Goal: Task Accomplishment & Management: Use online tool/utility

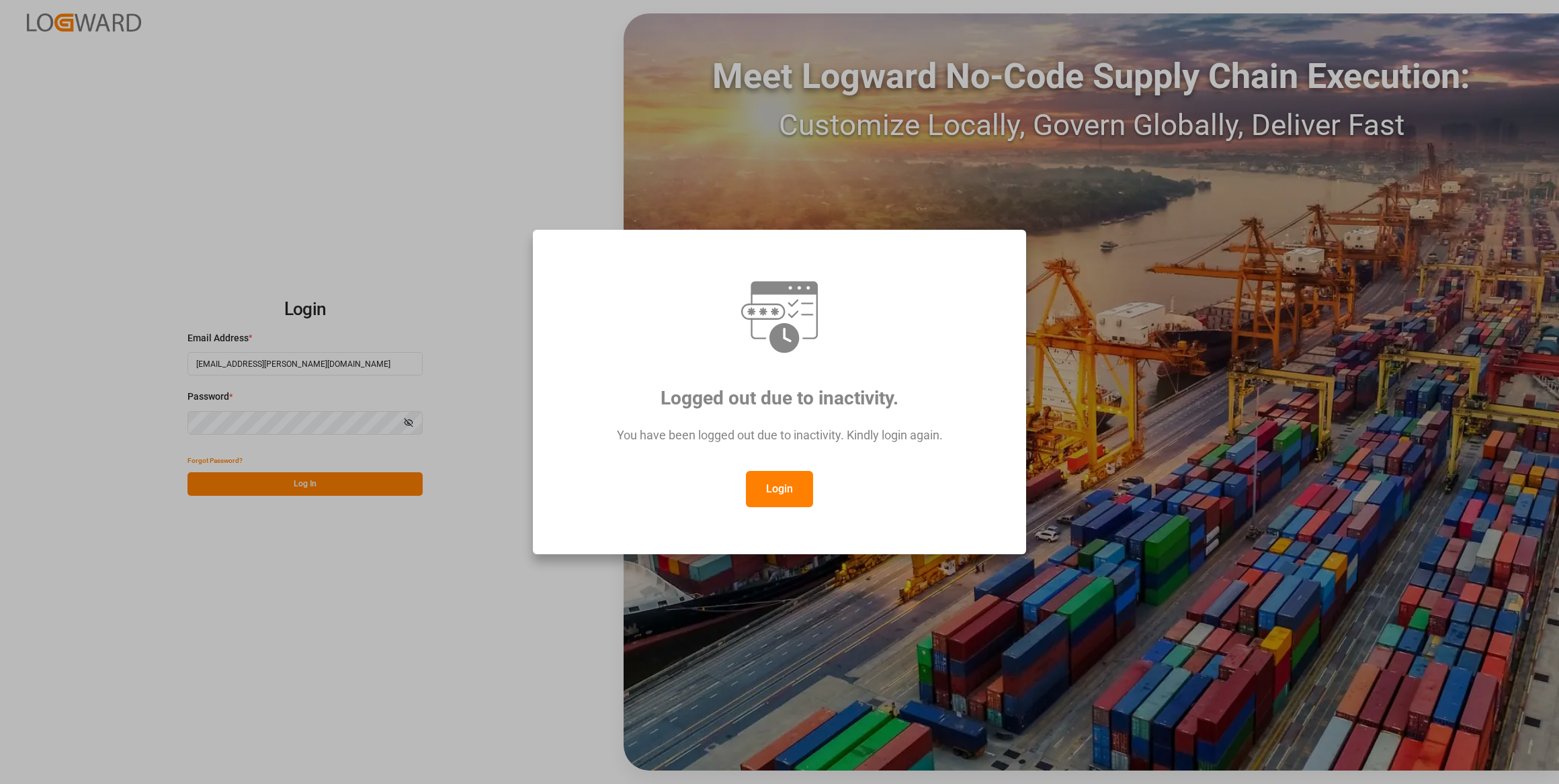
click at [761, 478] on button "Login" at bounding box center [780, 488] width 67 height 36
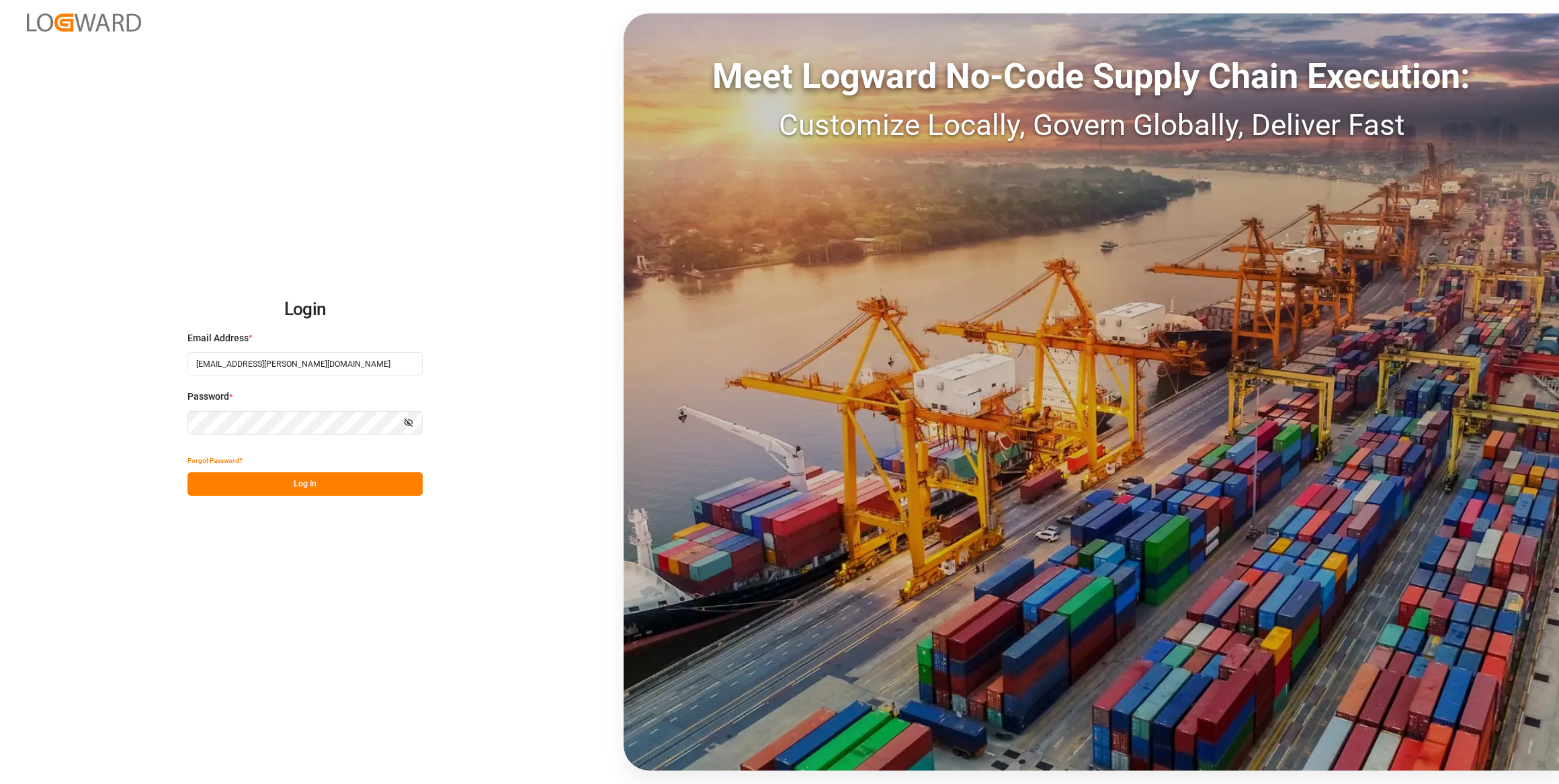
click at [323, 470] on div "Forgot Password?" at bounding box center [305, 461] width 235 height 23
click at [326, 486] on button "Log In" at bounding box center [305, 484] width 235 height 23
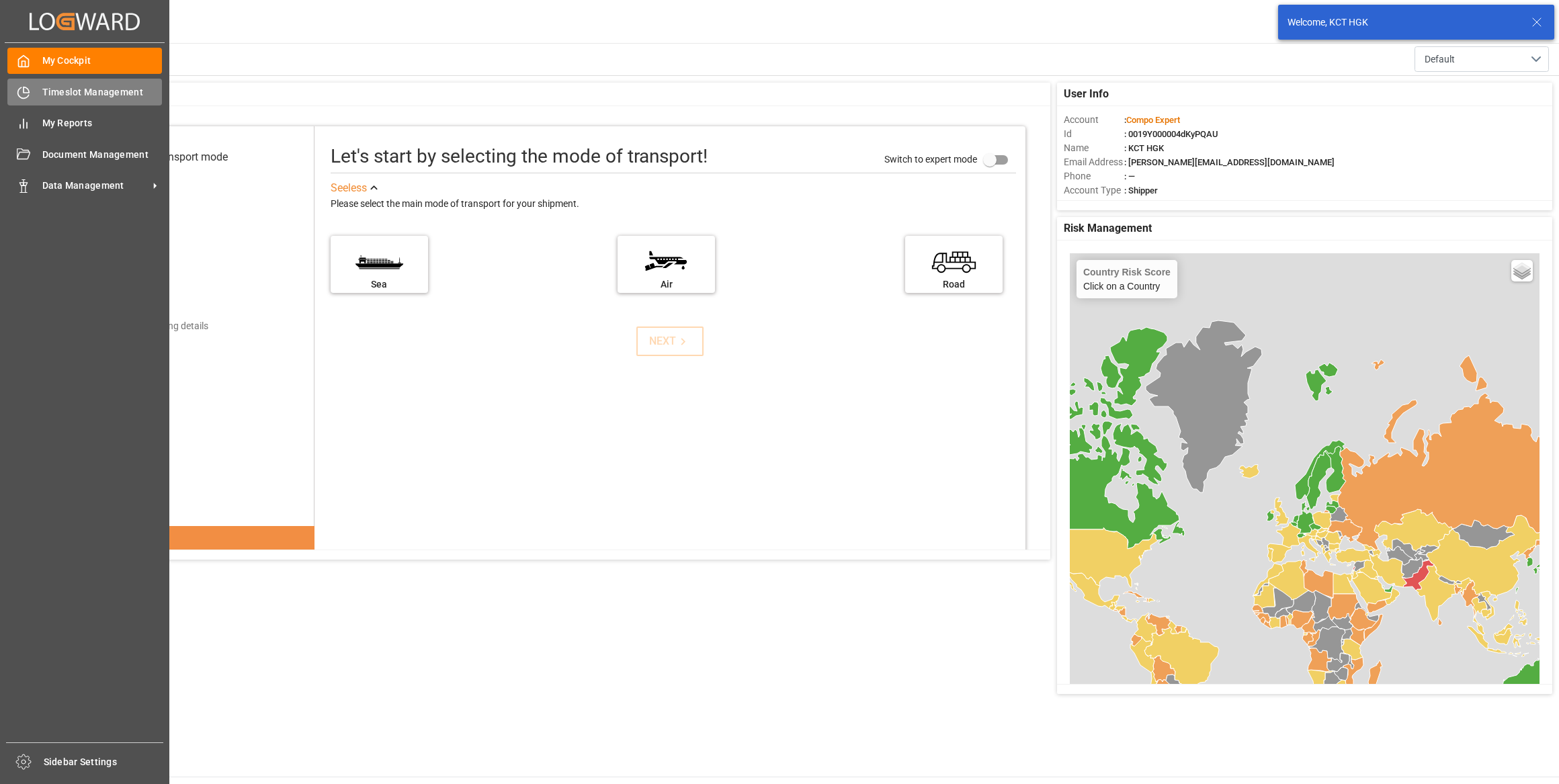
click at [59, 96] on span "Timeslot Management" at bounding box center [103, 93] width 120 height 14
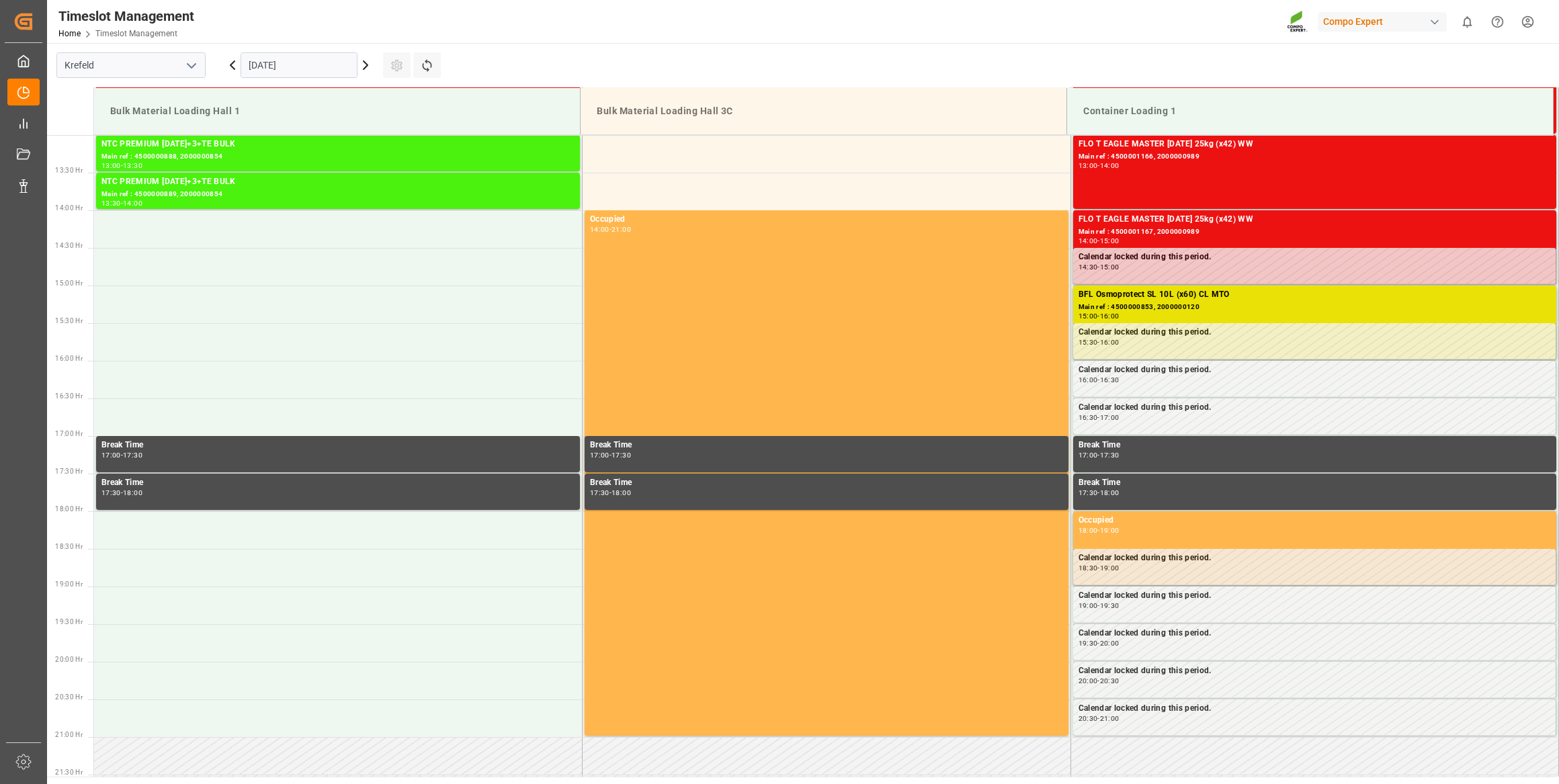
click at [340, 67] on input "[DATE]" at bounding box center [299, 65] width 117 height 25
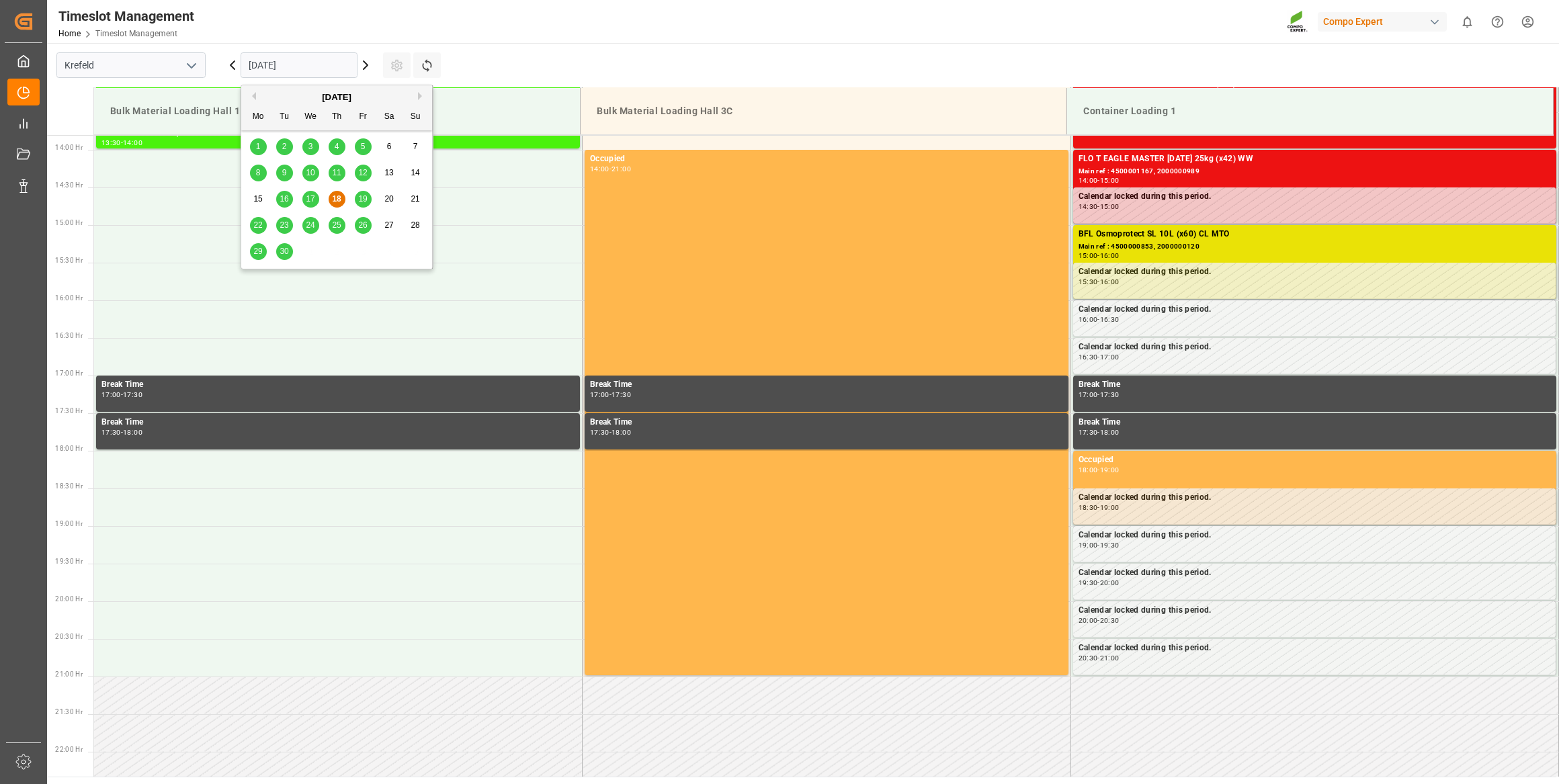
scroll to position [1045, 0]
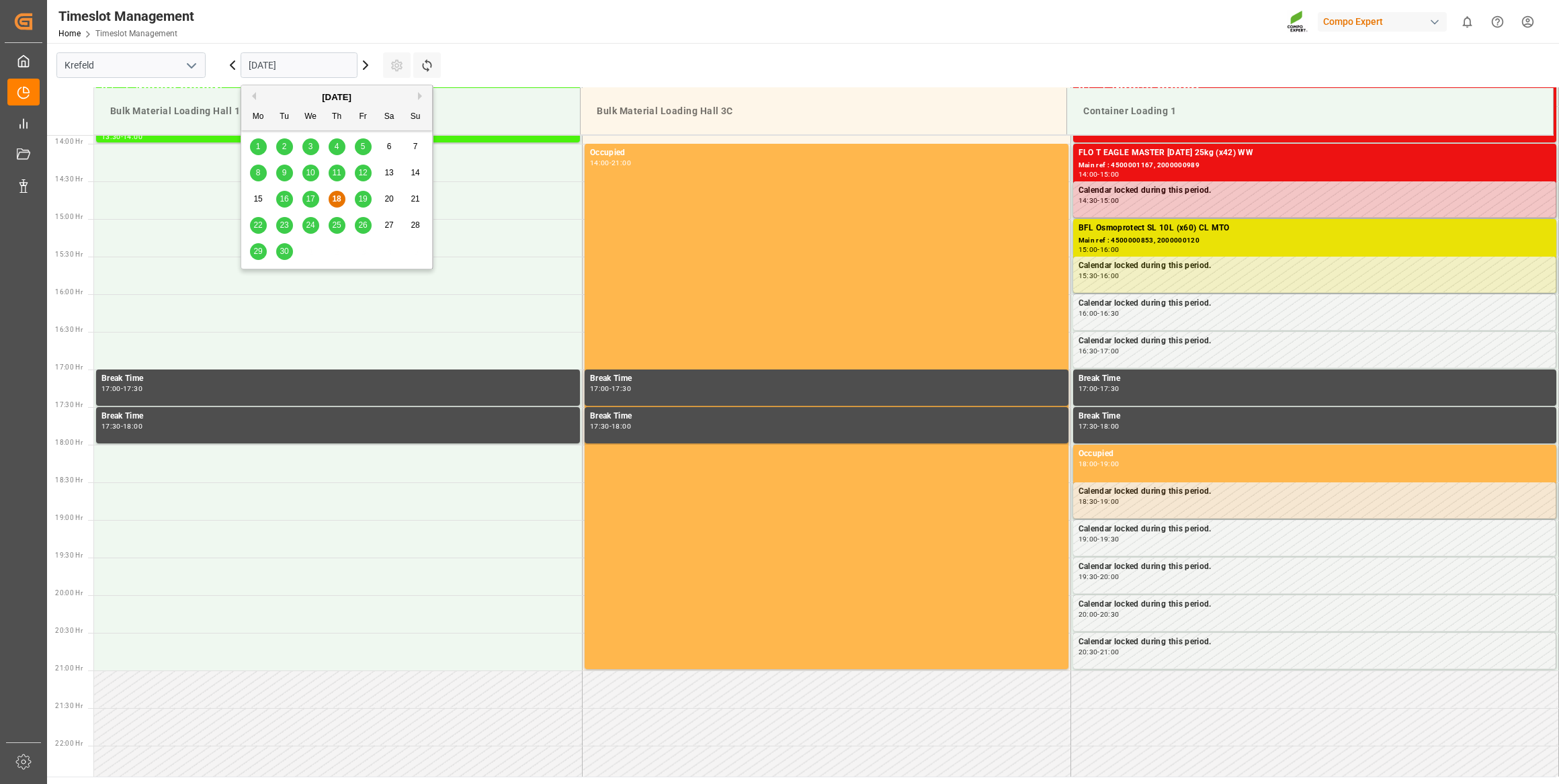
click at [339, 218] on div "25" at bounding box center [337, 225] width 17 height 16
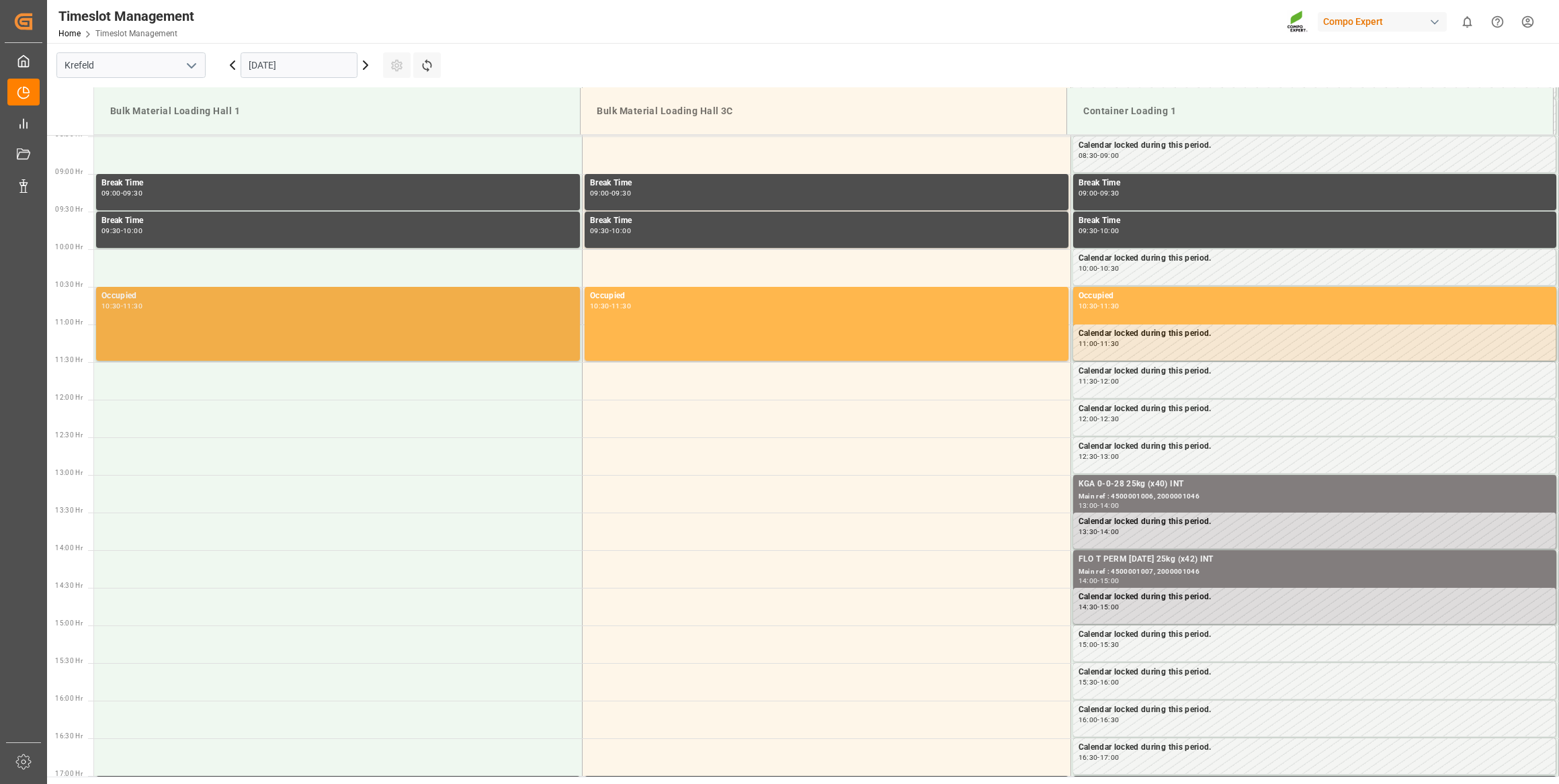
scroll to position [800, 0]
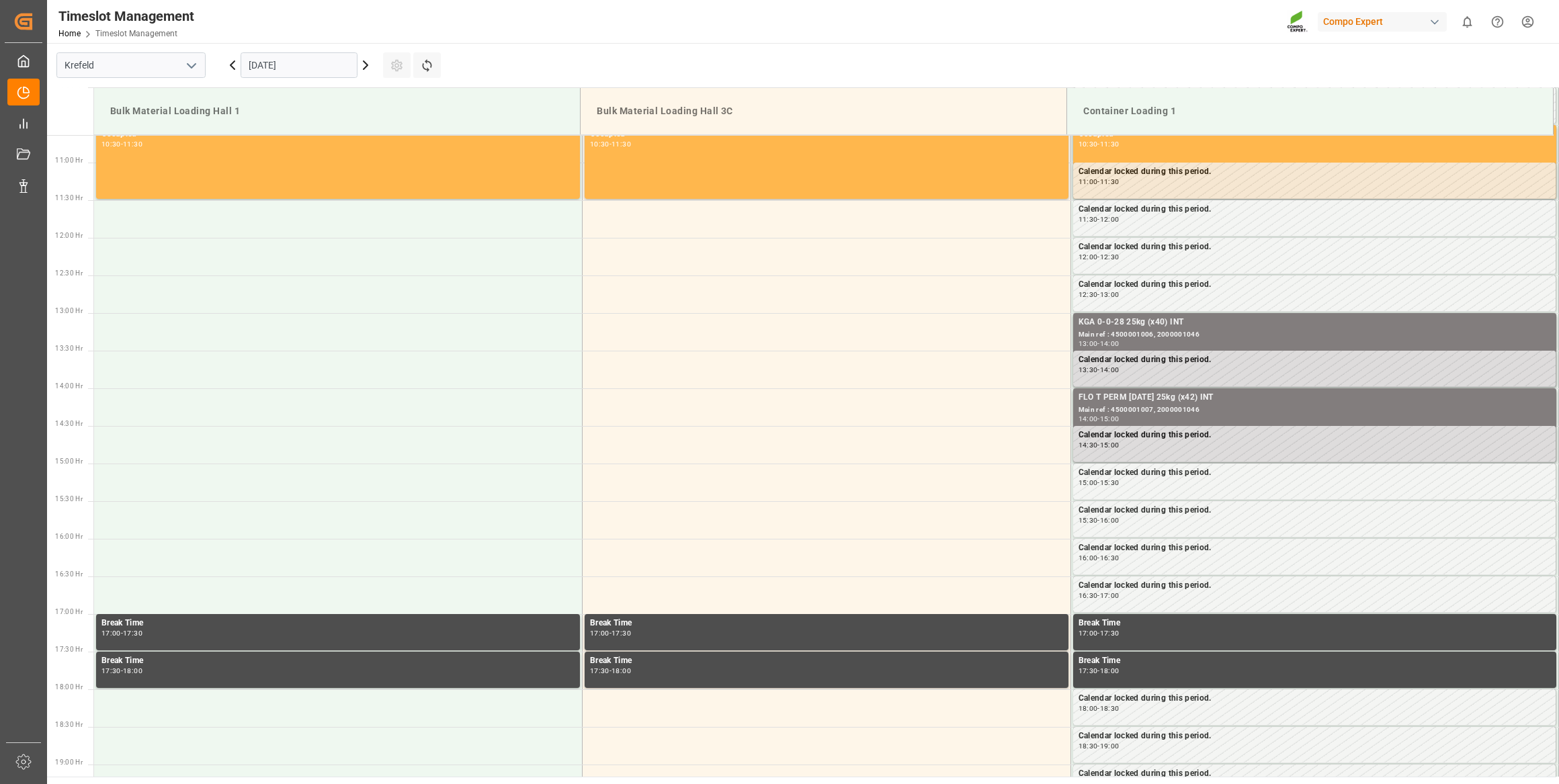
click at [357, 64] on input "[DATE]" at bounding box center [299, 65] width 117 height 25
click at [362, 65] on icon at bounding box center [365, 65] width 16 height 16
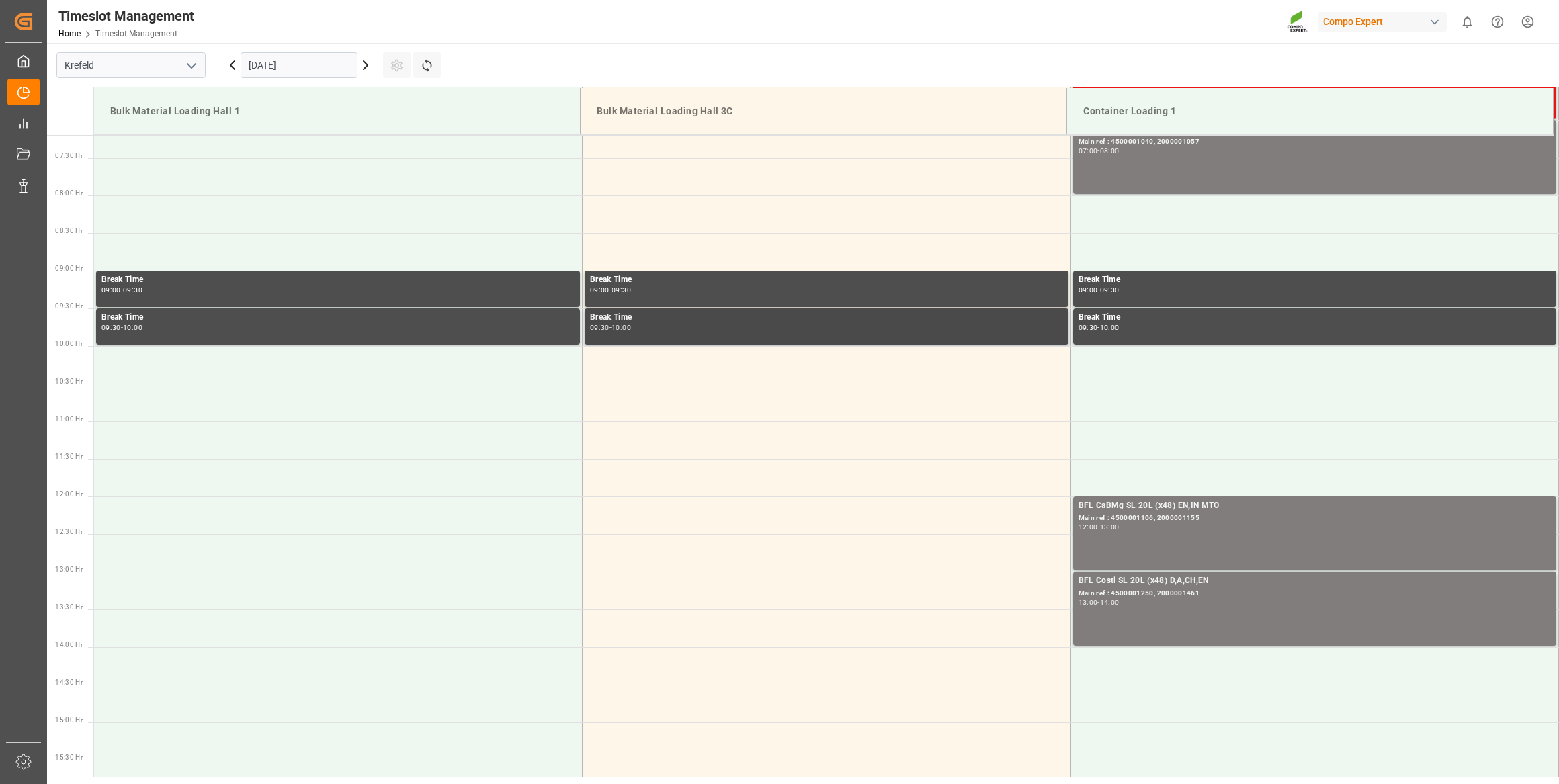
scroll to position [495, 0]
